Goal: Information Seeking & Learning: Learn about a topic

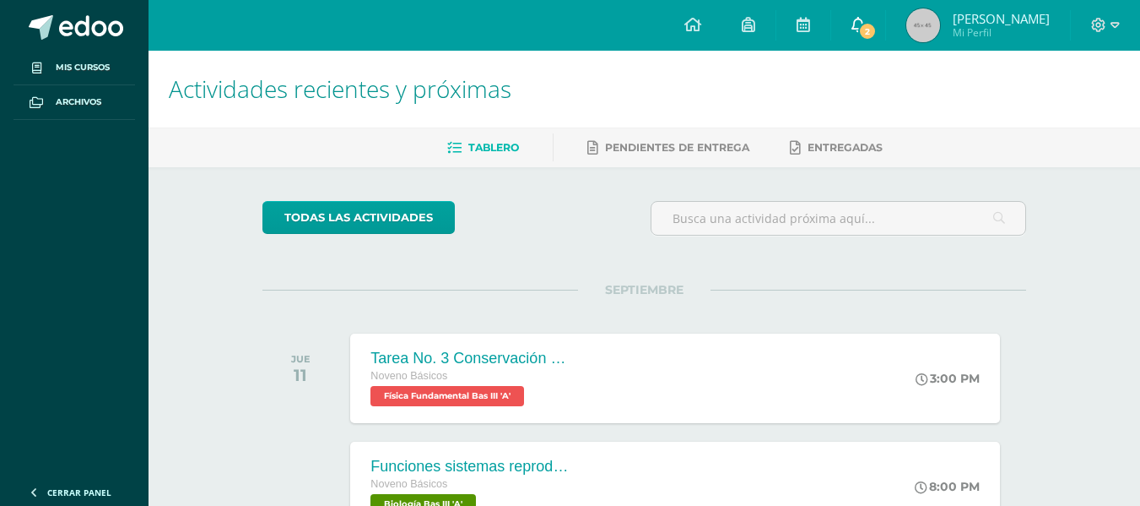
click at [877, 30] on span "2" at bounding box center [867, 31] width 19 height 19
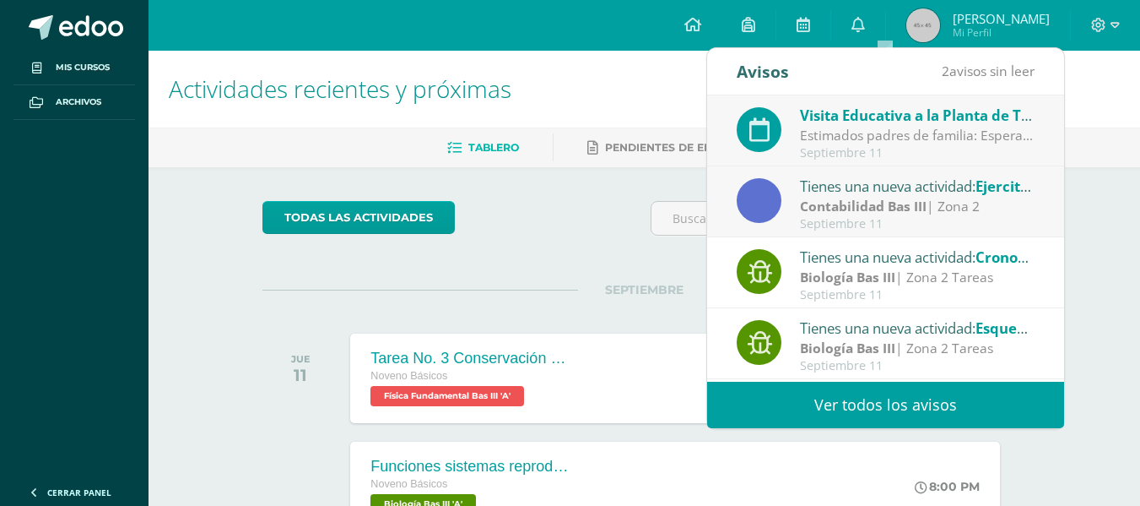
click at [862, 111] on span "Visita Educativa a la Planta de Tratamiento Lo [PERSON_NAME]-Bas I y Bas III (A…" at bounding box center [1085, 115] width 571 height 19
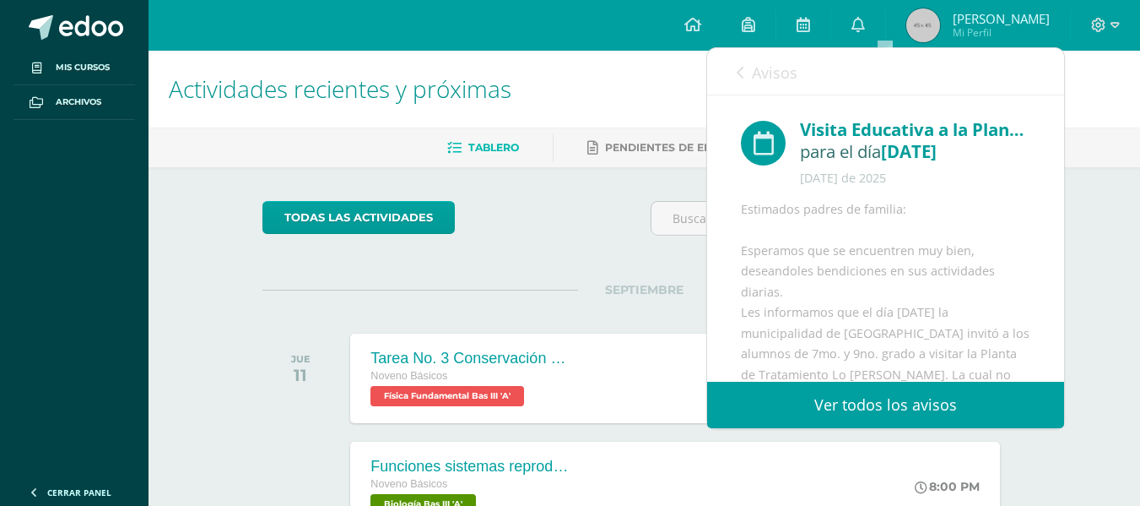
click at [737, 58] on link "Avisos" at bounding box center [767, 72] width 61 height 48
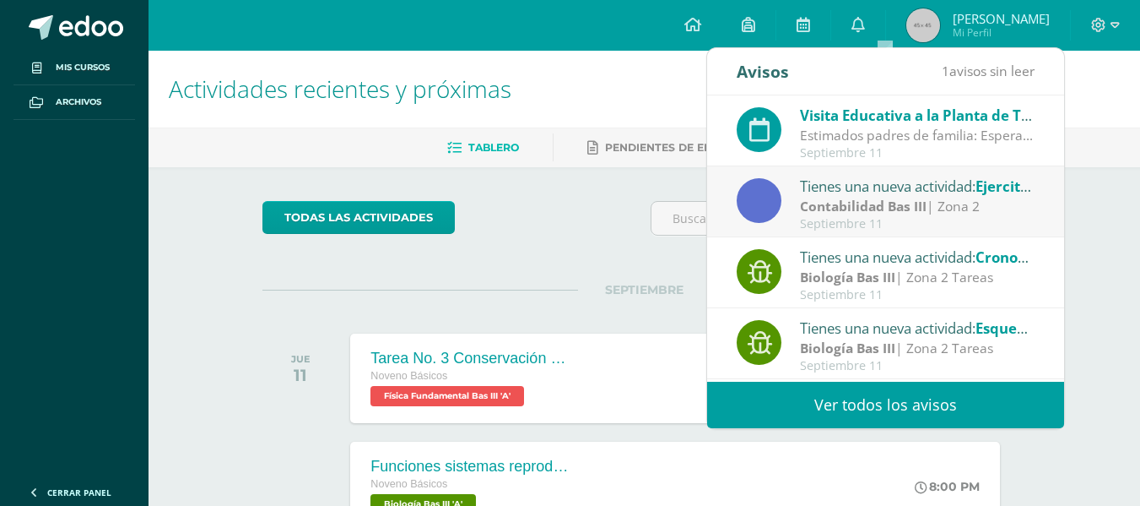
click at [851, 200] on strong "Contabilidad Bas III" at bounding box center [863, 206] width 127 height 19
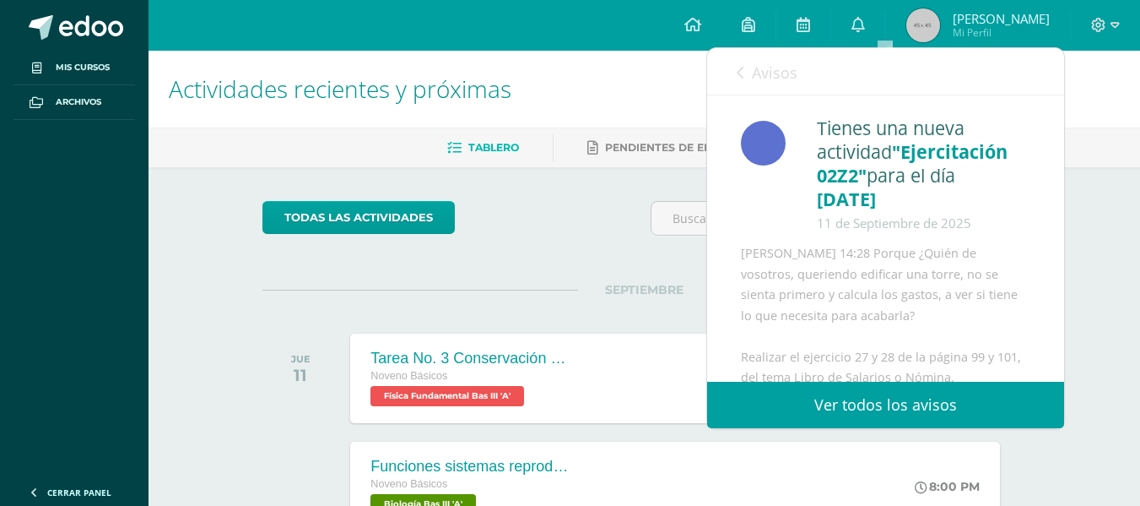
click at [751, 74] on link "Avisos" at bounding box center [767, 72] width 61 height 48
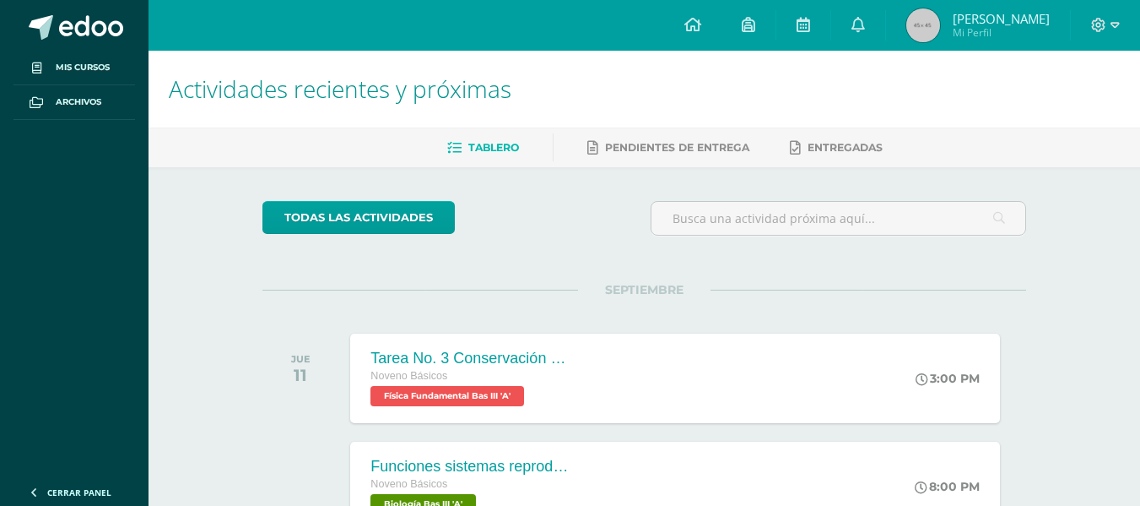
click at [586, 217] on div "todas las Actividades" at bounding box center [644, 225] width 777 height 48
click at [877, 29] on span "2" at bounding box center [867, 31] width 19 height 19
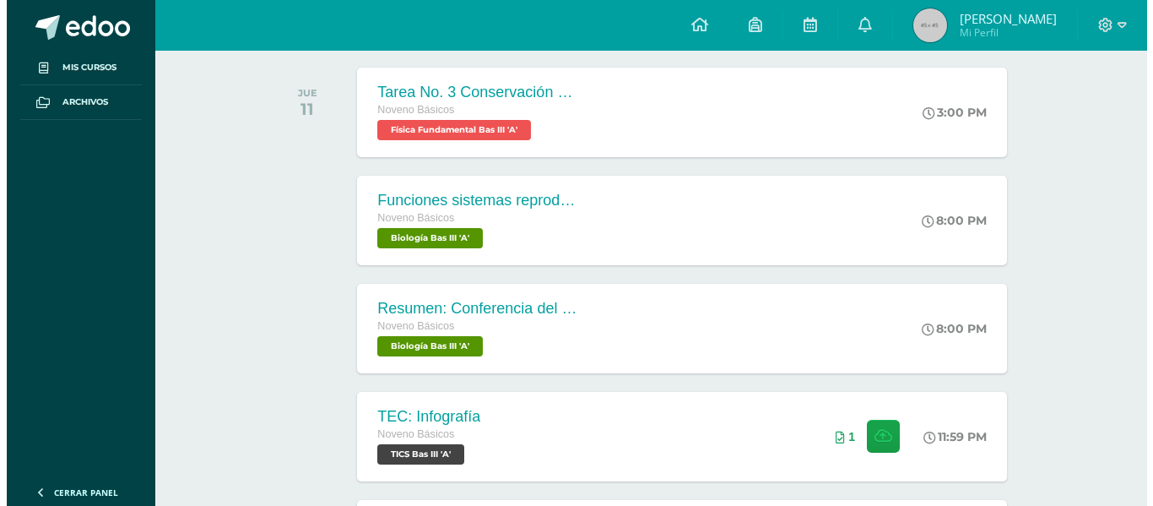
scroll to position [267, 0]
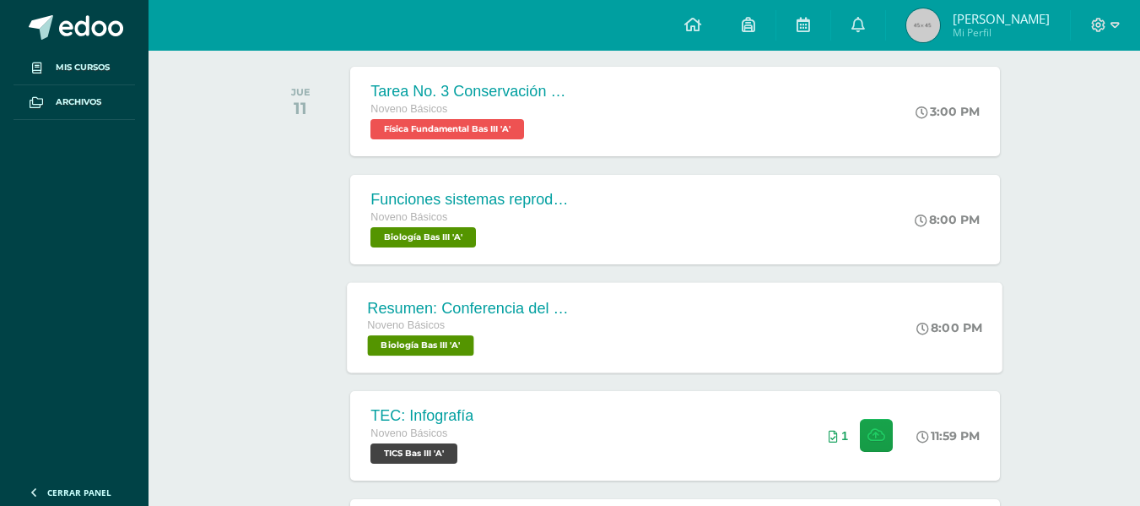
click at [550, 318] on div "Noveno Básicos" at bounding box center [470, 326] width 204 height 19
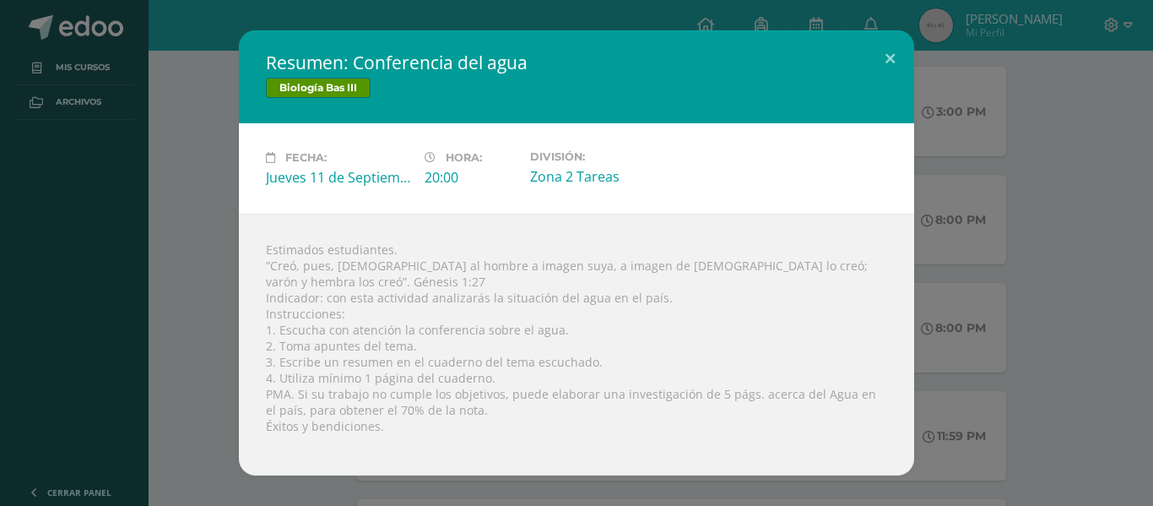
click at [1152, 251] on div "Resumen: Conferencia del agua Biología Bas III Fecha: [DATE] Hora: 20:00 Divisi…" at bounding box center [576, 253] width 1153 height 506
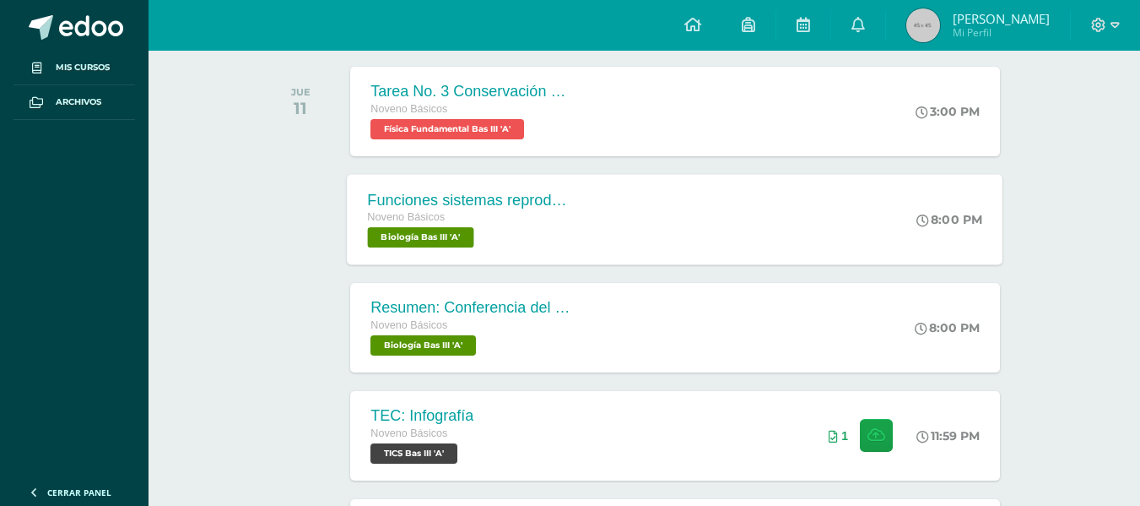
click at [704, 234] on div "Funciones sistemas reproductores Noveno Básicos Biología Bas III 'A' 8:00 PM Fu…" at bounding box center [676, 219] width 656 height 90
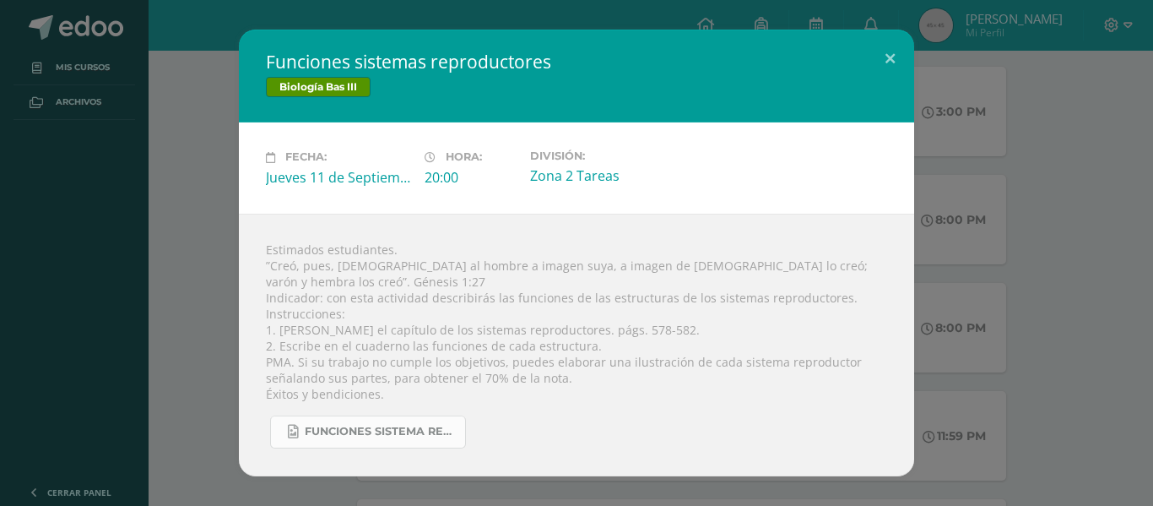
click at [347, 430] on link "Funciones sistema reproductor.jpg" at bounding box center [368, 431] width 196 height 33
click at [886, 287] on div "Estimados estudiantes. ”Creó, pues, [DEMOGRAPHIC_DATA] al hombre a imagen suya,…" at bounding box center [576, 345] width 675 height 263
click at [946, 303] on div "Funciones sistemas reproductores Biología Bas III Fecha: [DATE] Hora: 20:00 Div…" at bounding box center [577, 253] width 1140 height 446
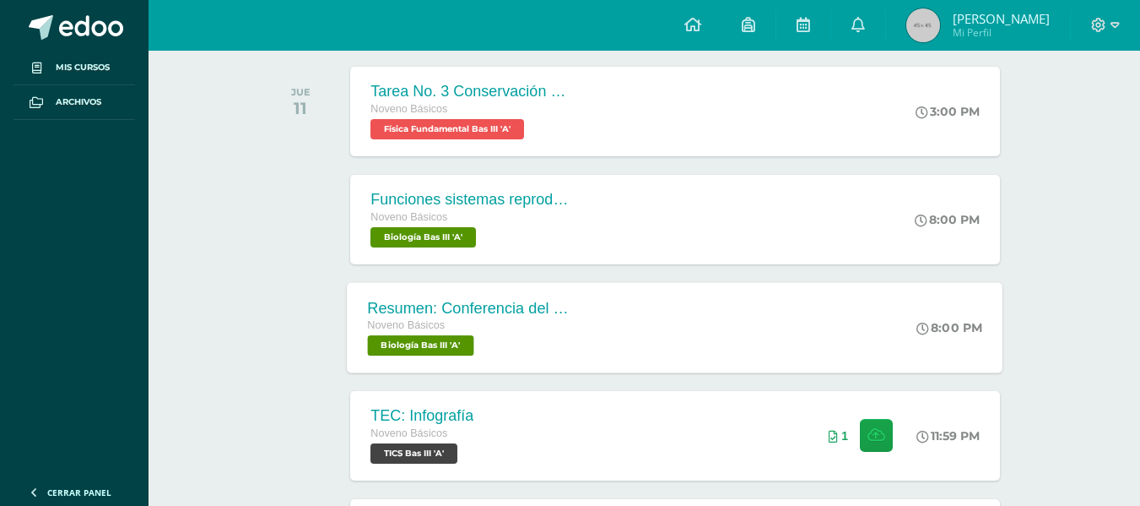
click at [613, 335] on div "Resumen: Conferencia del agua Noveno Básicos Biología Bas III 'A' 8:00 PM Resum…" at bounding box center [676, 327] width 656 height 90
